Goal: Information Seeking & Learning: Learn about a topic

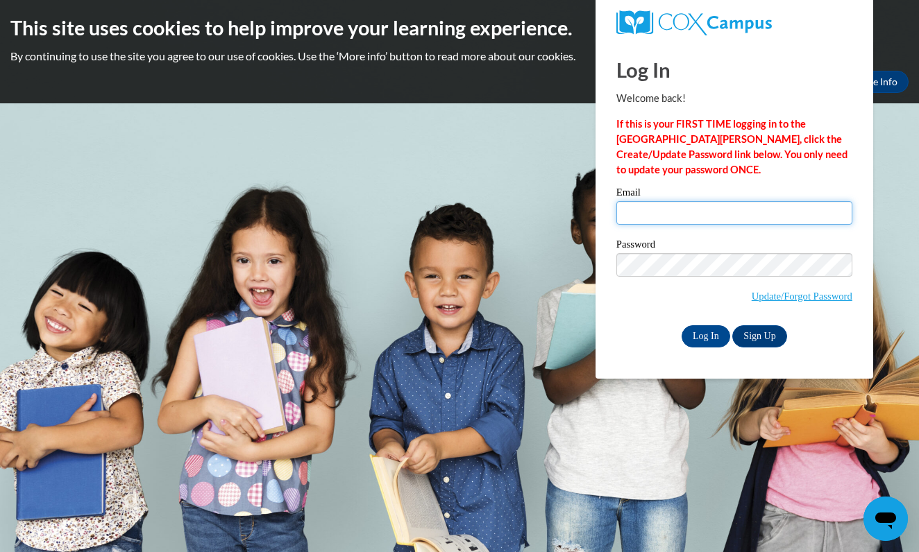
type input "ash540@rcsd.ms"
click at [725, 335] on input "Log In" at bounding box center [706, 337] width 49 height 22
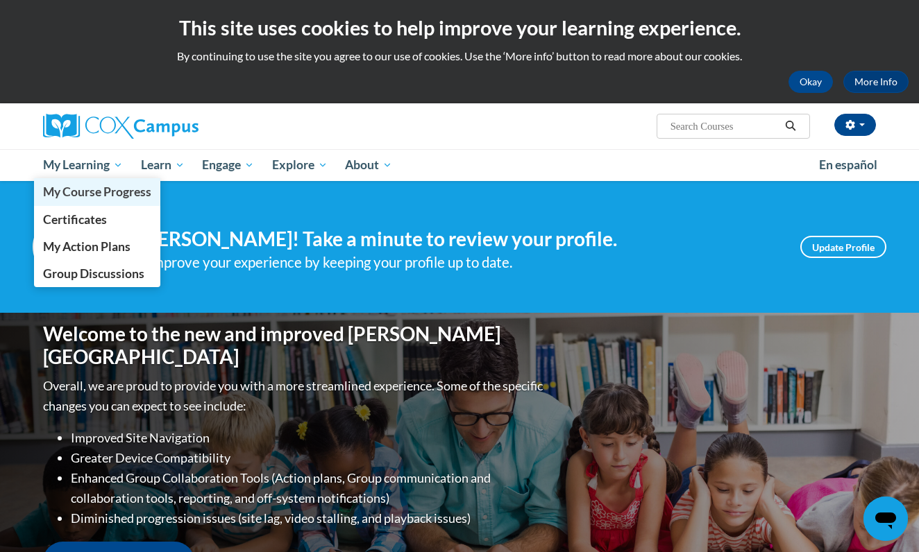
click at [114, 194] on span "My Course Progress" at bounding box center [97, 192] width 108 height 15
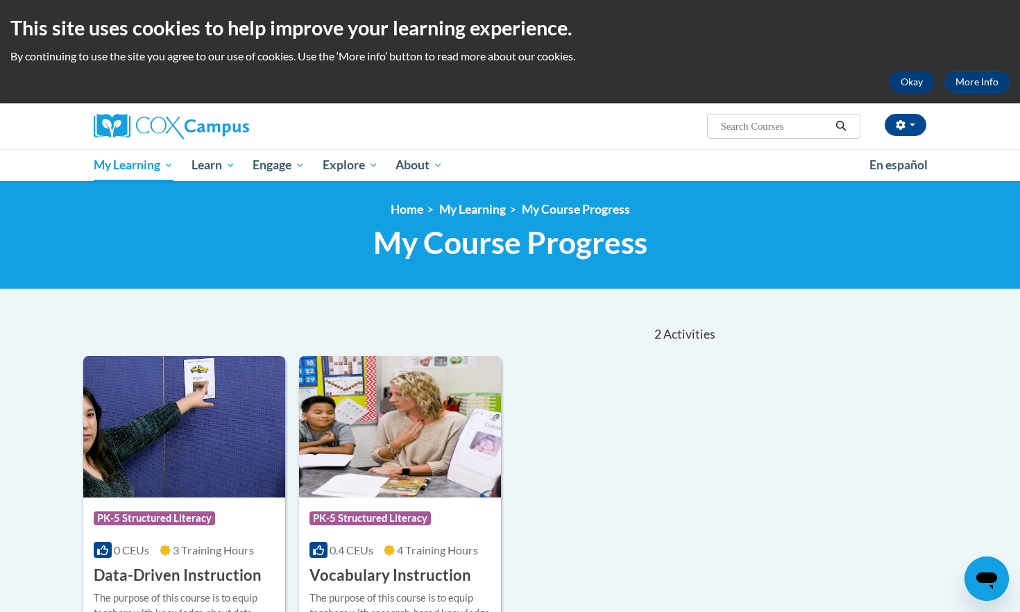
click at [911, 78] on button "Okay" at bounding box center [912, 82] width 44 height 22
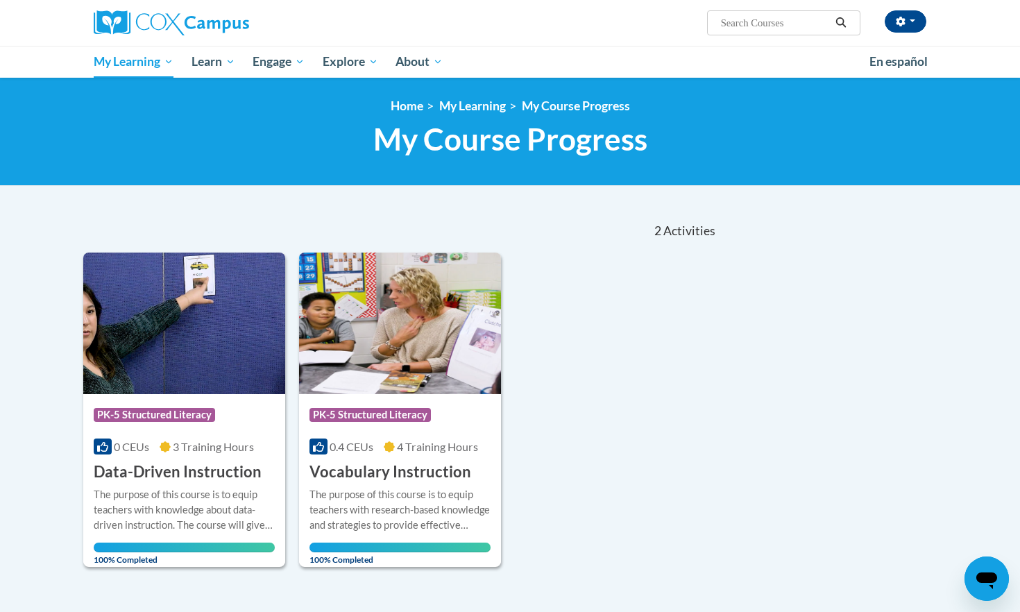
click at [650, 257] on div "Course Category: PK-5 Structured Literacy 0 CEUs 3 Training Hours COURSE Data-D…" at bounding box center [400, 410] width 635 height 315
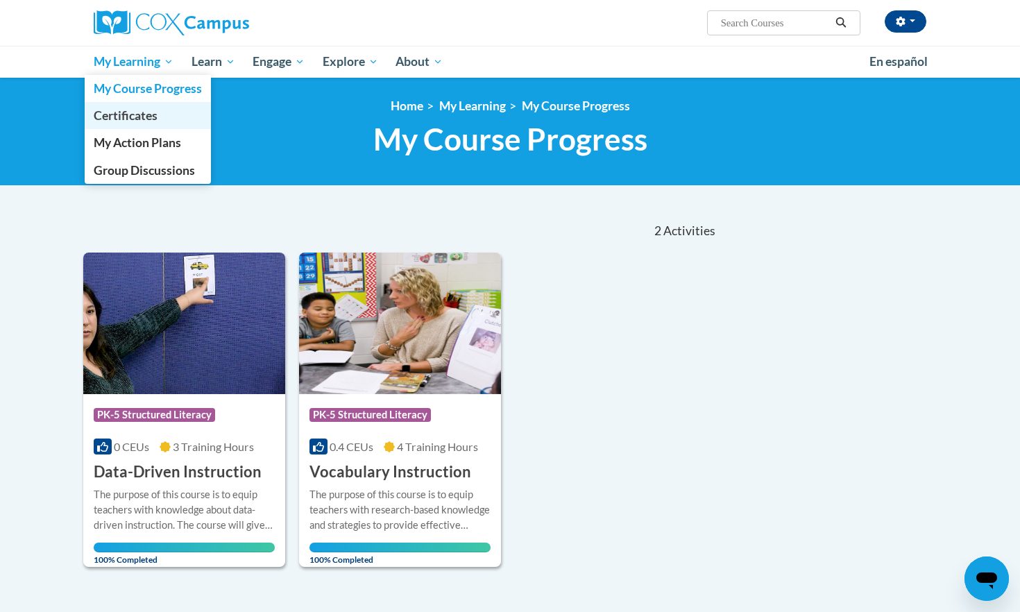
click at [183, 120] on link "Certificates" at bounding box center [148, 115] width 126 height 27
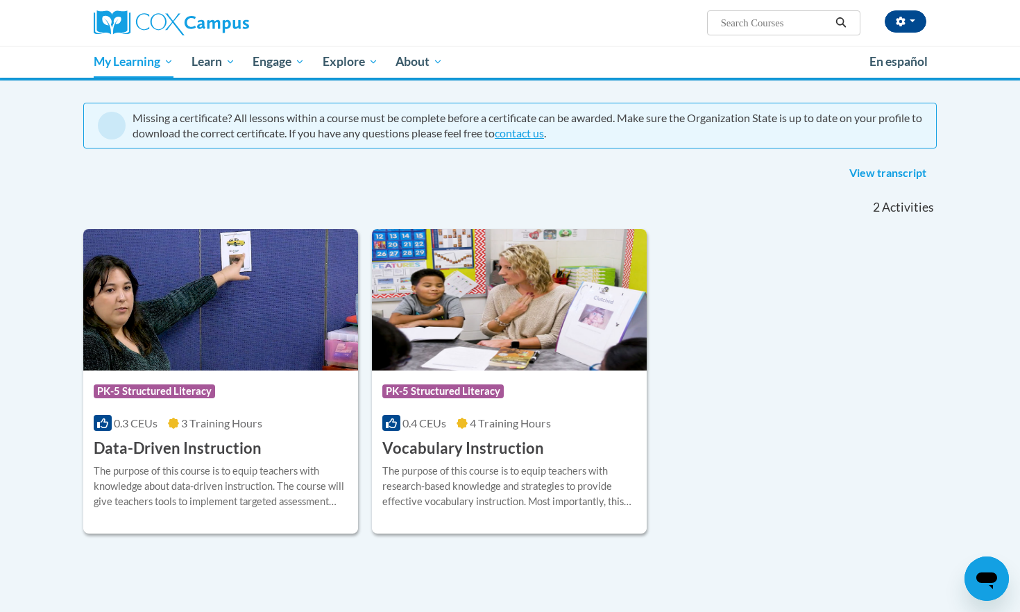
scroll to position [98, 0]
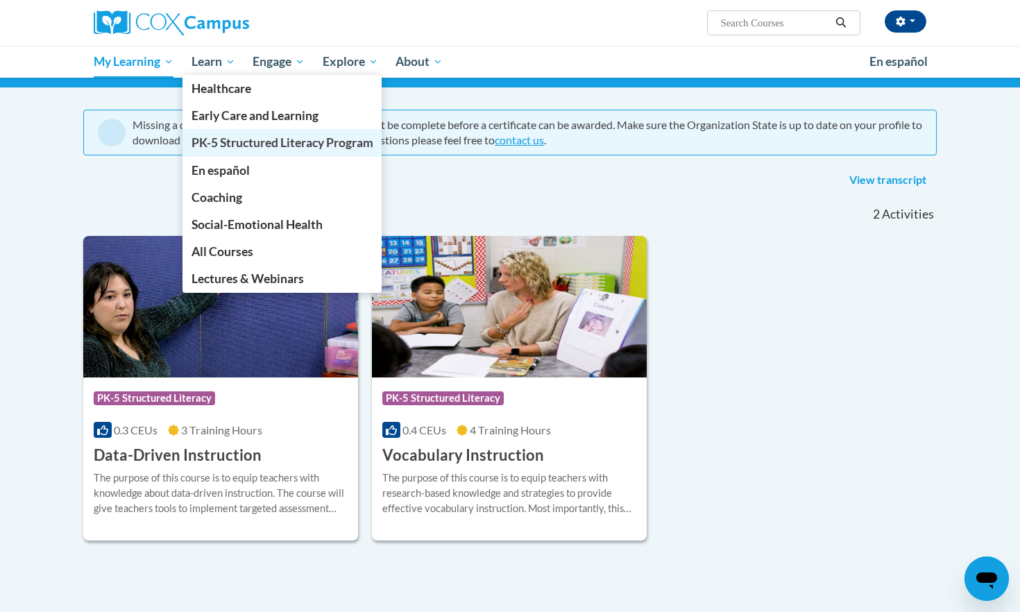
click at [225, 145] on span "PK-5 Structured Literacy Program" at bounding box center [283, 142] width 182 height 15
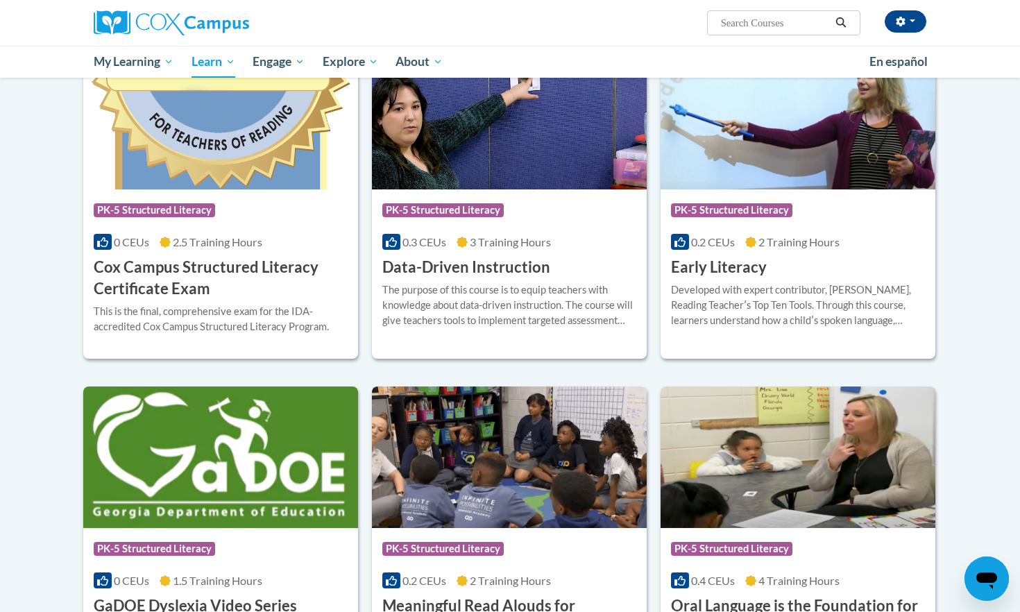
scroll to position [484, 0]
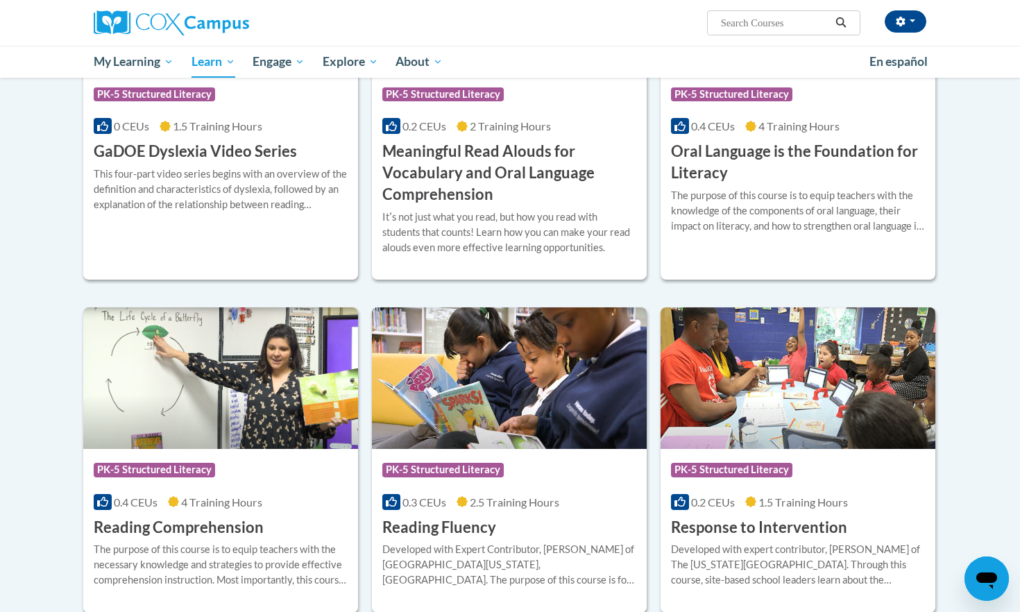
scroll to position [941, 0]
